Goal: Task Accomplishment & Management: Manage account settings

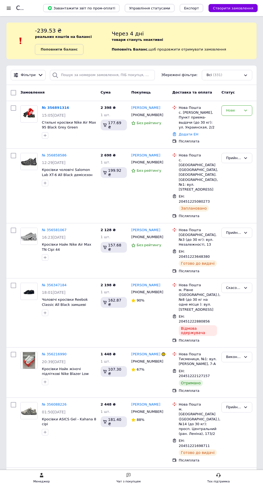
click at [56, 107] on link "№ 356891316" at bounding box center [55, 108] width 27 height 4
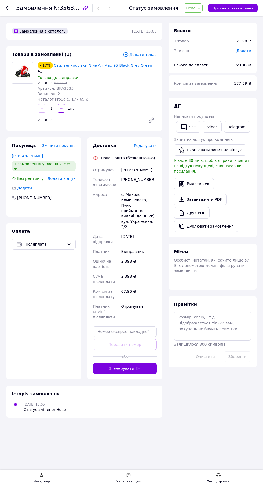
click at [239, 124] on link "Telegram" at bounding box center [237, 126] width 26 height 11
click at [34, 155] on link "[PERSON_NAME]" at bounding box center [27, 156] width 31 height 4
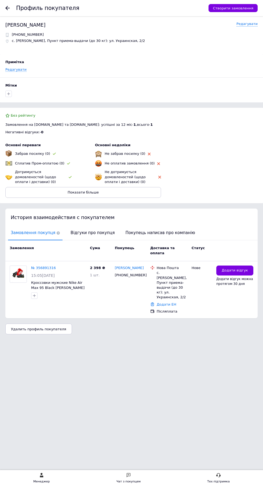
click at [82, 233] on span "Відгуки про покупця" at bounding box center [92, 233] width 49 height 14
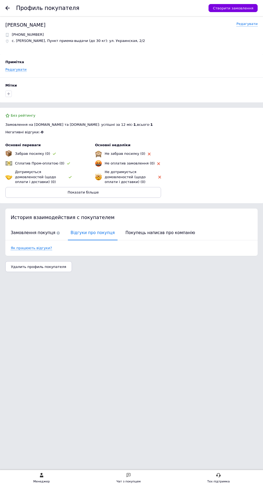
click at [44, 234] on span "Замовлення покупця" at bounding box center [35, 233] width 55 height 14
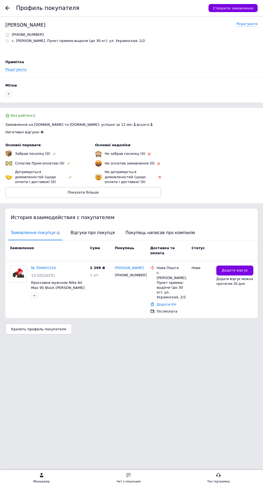
click at [19, 8] on h1 "Профиль покупателя" at bounding box center [47, 8] width 63 height 6
click at [8, 8] on use at bounding box center [7, 8] width 4 height 4
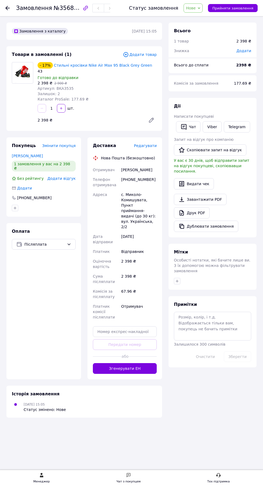
click at [8, 8] on use at bounding box center [7, 8] width 4 height 4
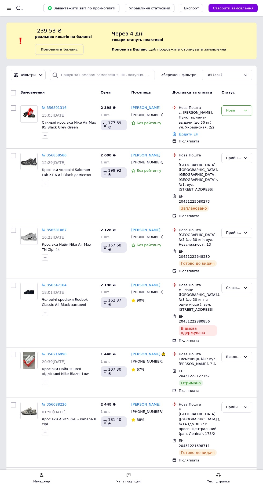
click at [58, 109] on link "№ 356891316" at bounding box center [54, 108] width 25 height 4
